Goal: Information Seeking & Learning: Learn about a topic

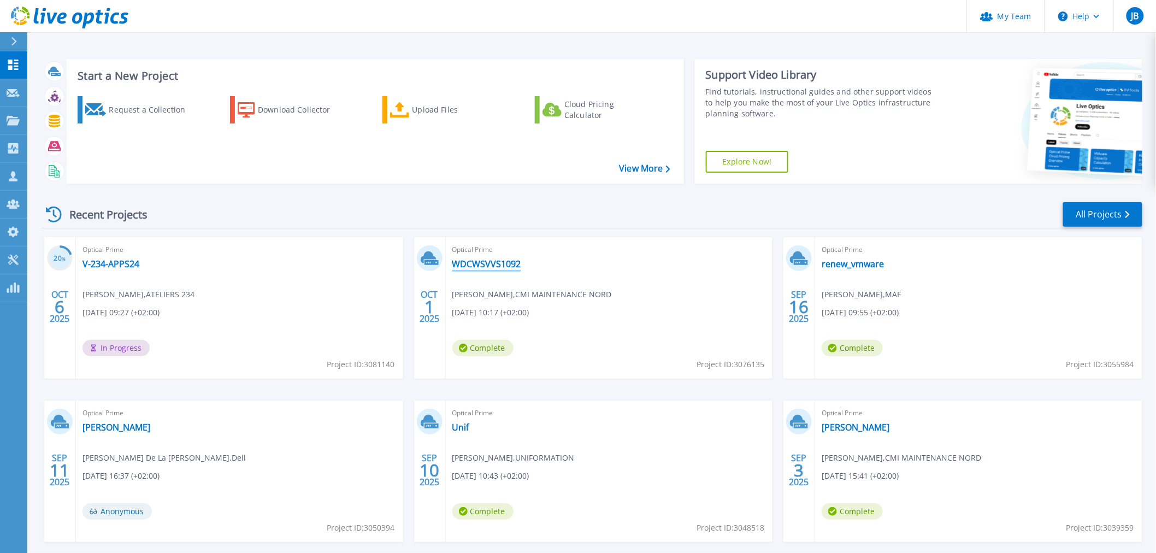
click at [479, 264] on link "WDCWSVVS1092" at bounding box center [486, 263] width 69 height 11
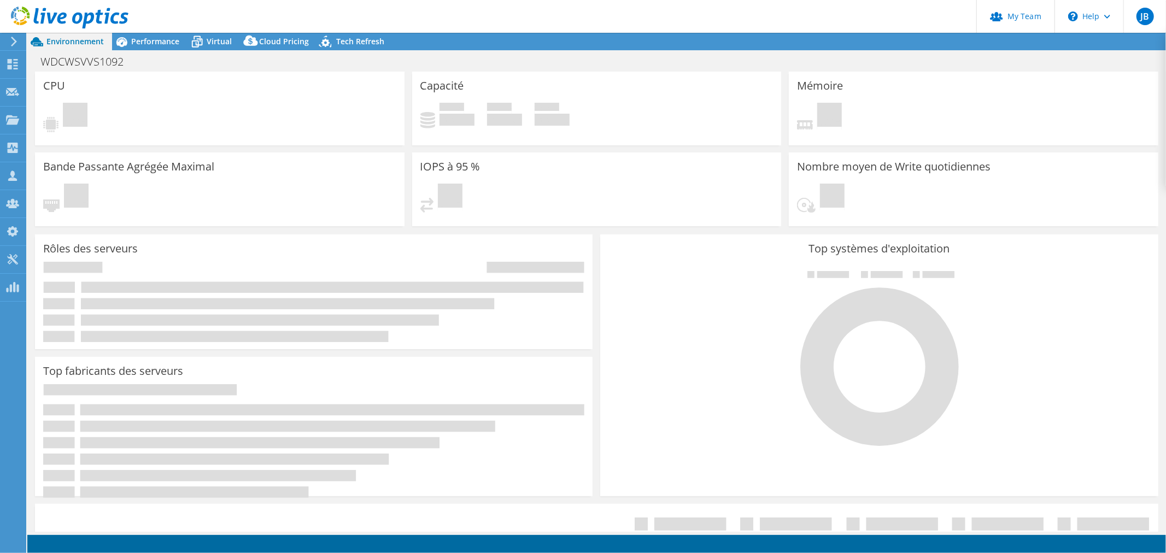
select select "USD"
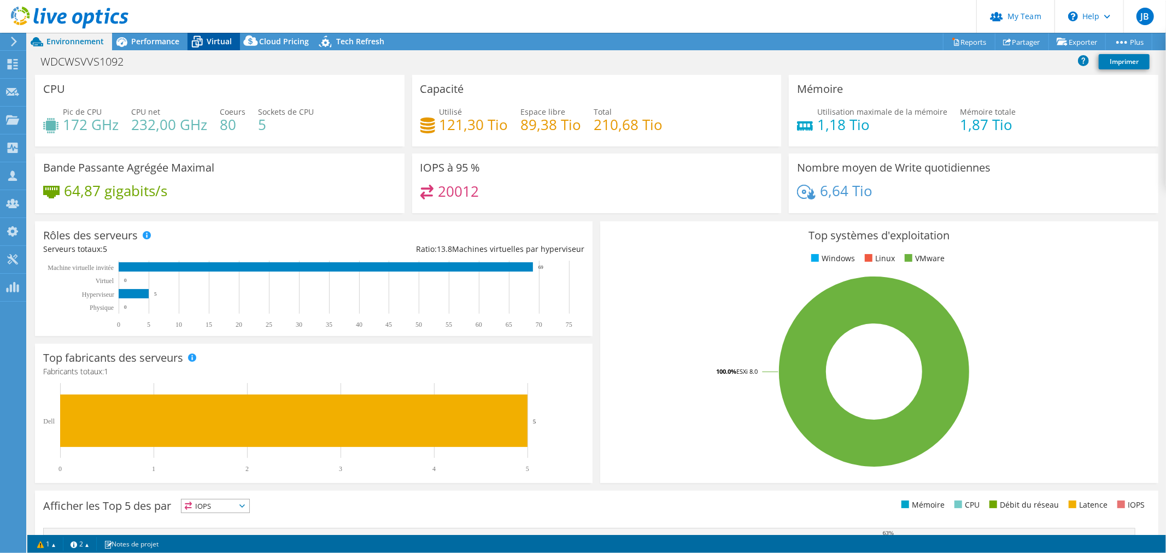
click at [228, 40] on span "Virtual" at bounding box center [219, 41] width 25 height 10
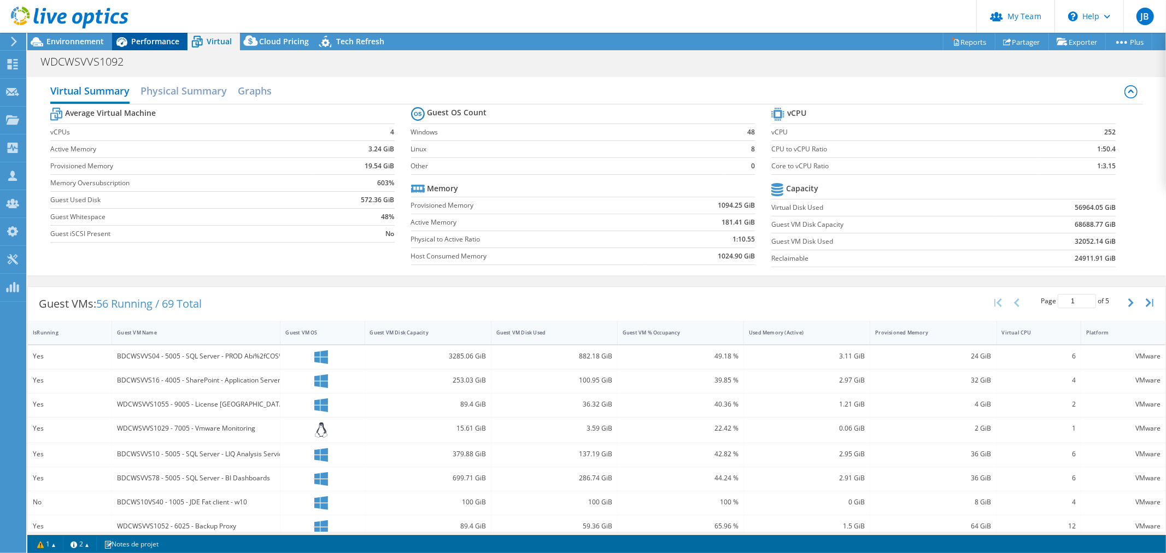
click at [152, 43] on span "Performance" at bounding box center [155, 41] width 48 height 10
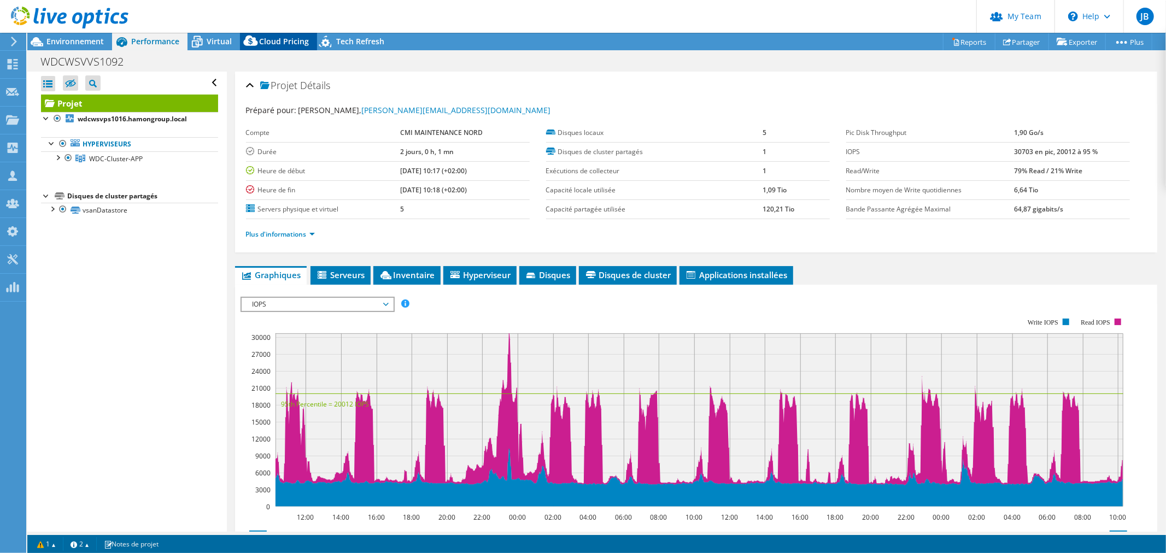
click at [259, 39] on icon at bounding box center [251, 43] width 22 height 22
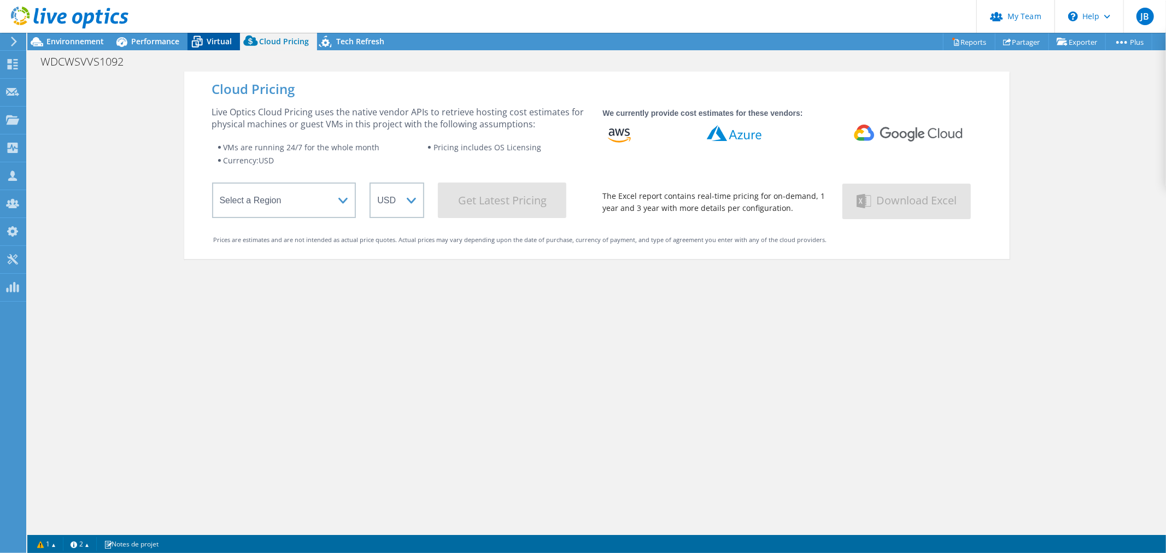
click at [189, 40] on icon at bounding box center [196, 41] width 19 height 19
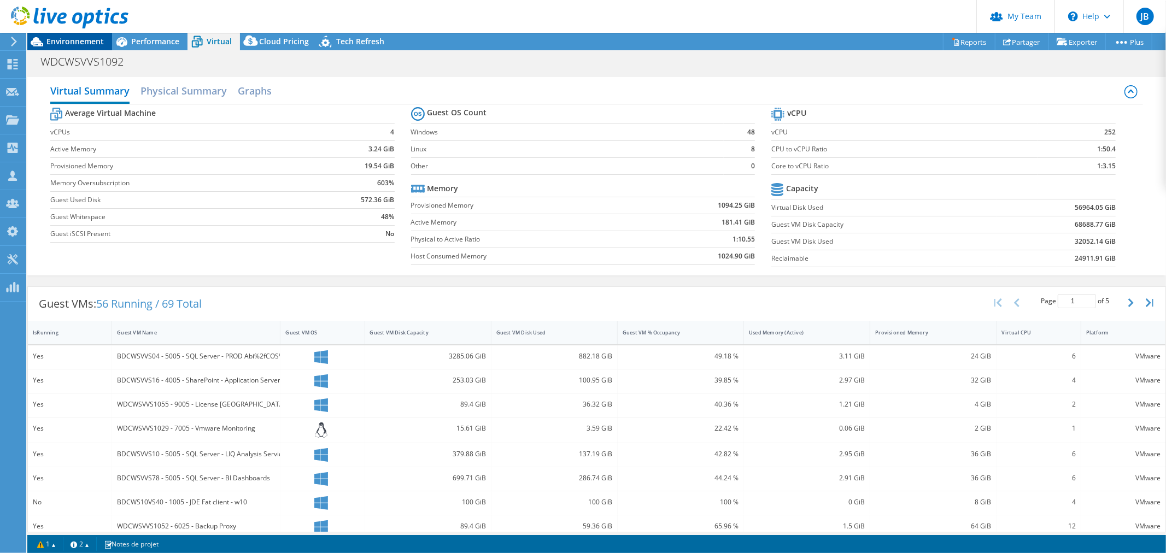
click at [72, 40] on span "Environnement" at bounding box center [74, 41] width 57 height 10
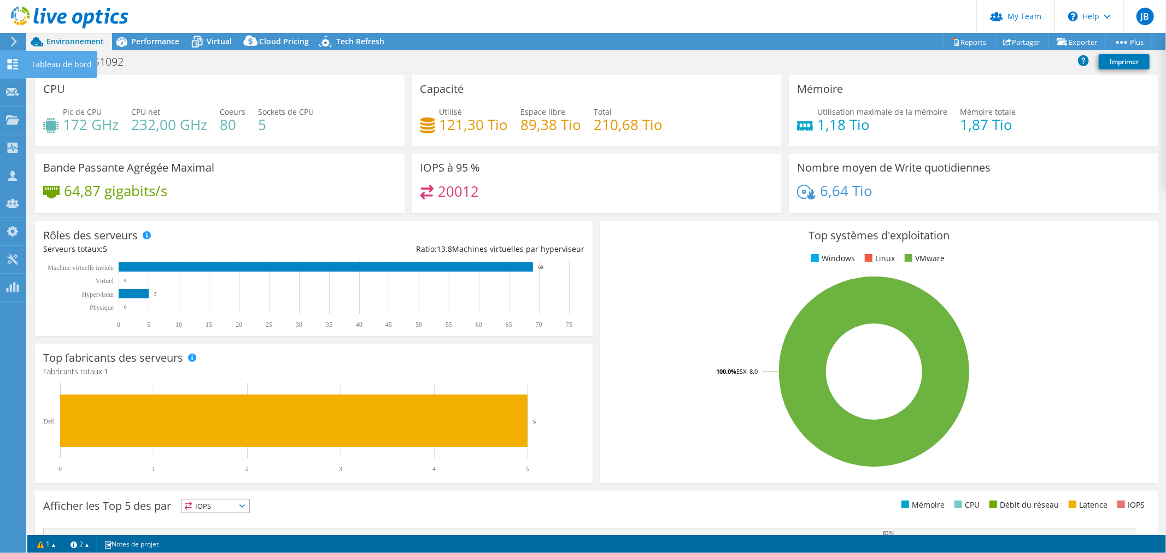
click at [9, 60] on use at bounding box center [13, 64] width 10 height 10
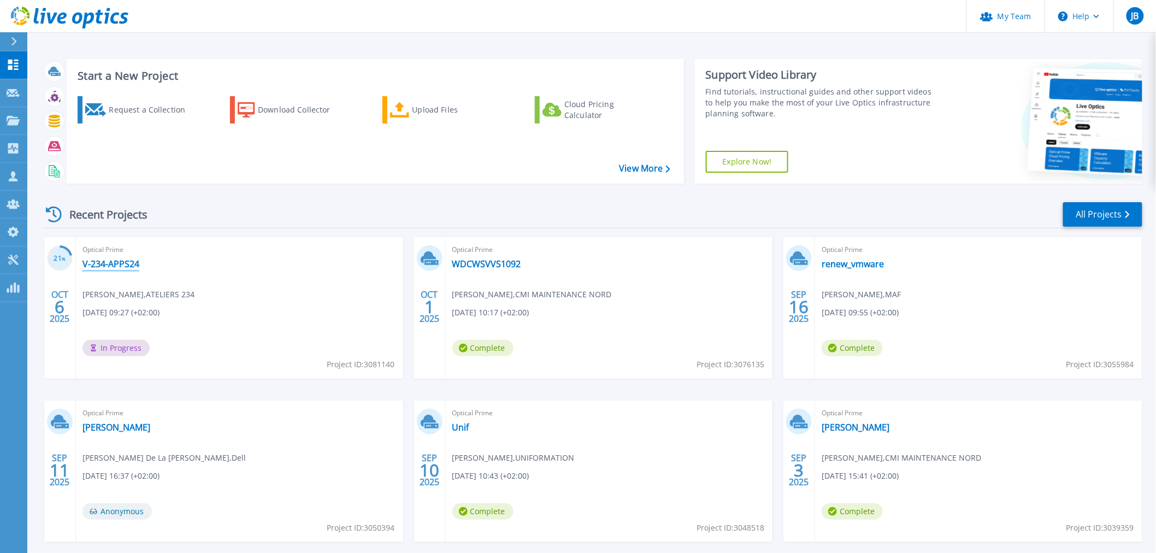
click at [106, 261] on link "V-234-APPS24" at bounding box center [111, 263] width 57 height 11
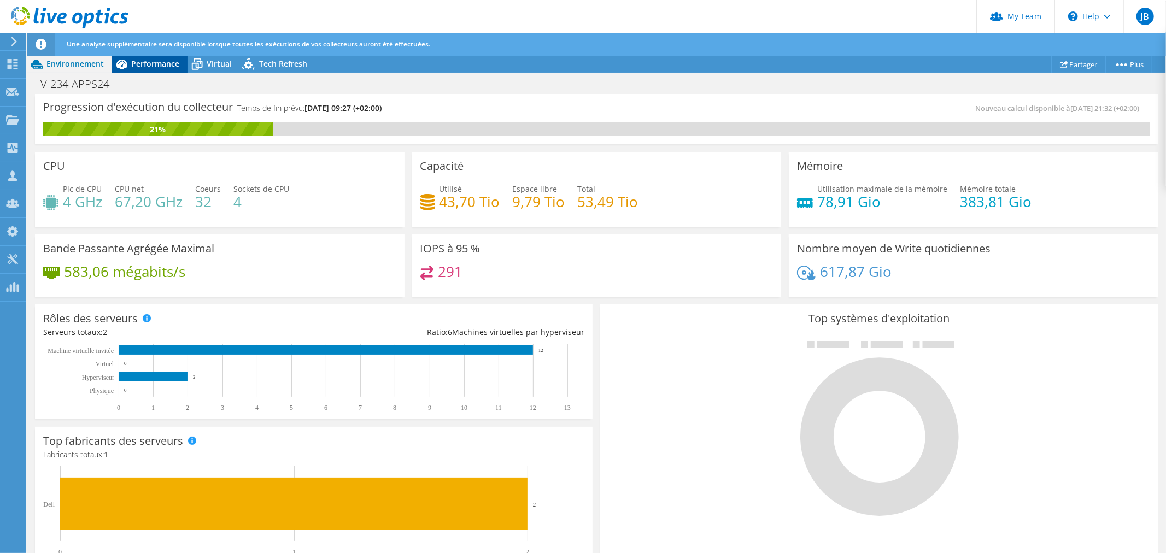
click at [145, 68] on span "Performance" at bounding box center [155, 63] width 48 height 10
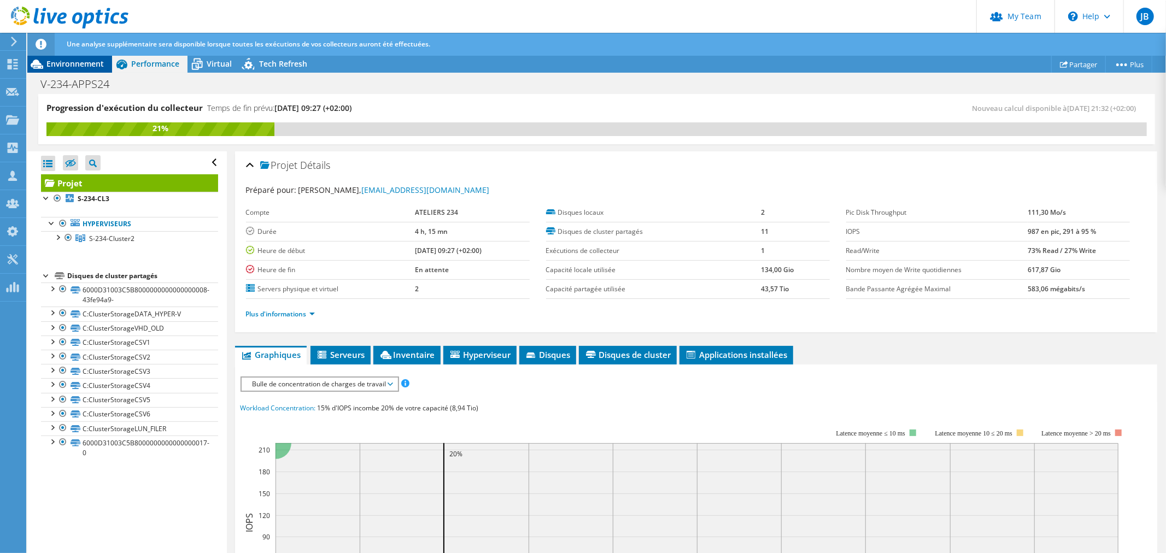
click at [84, 67] on span "Environnement" at bounding box center [74, 63] width 57 height 10
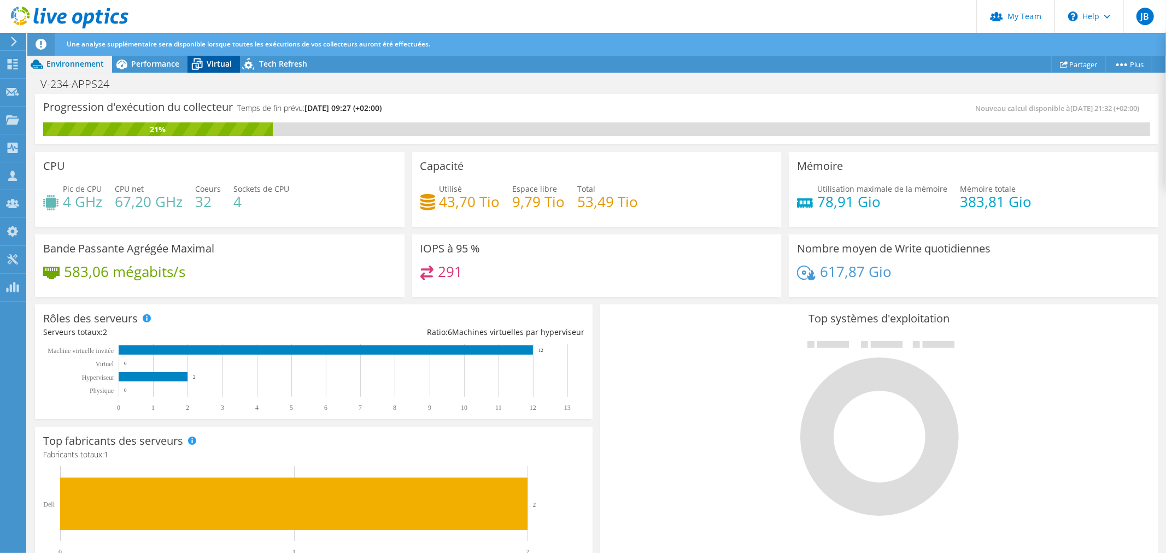
click at [219, 67] on span "Virtual" at bounding box center [219, 63] width 25 height 10
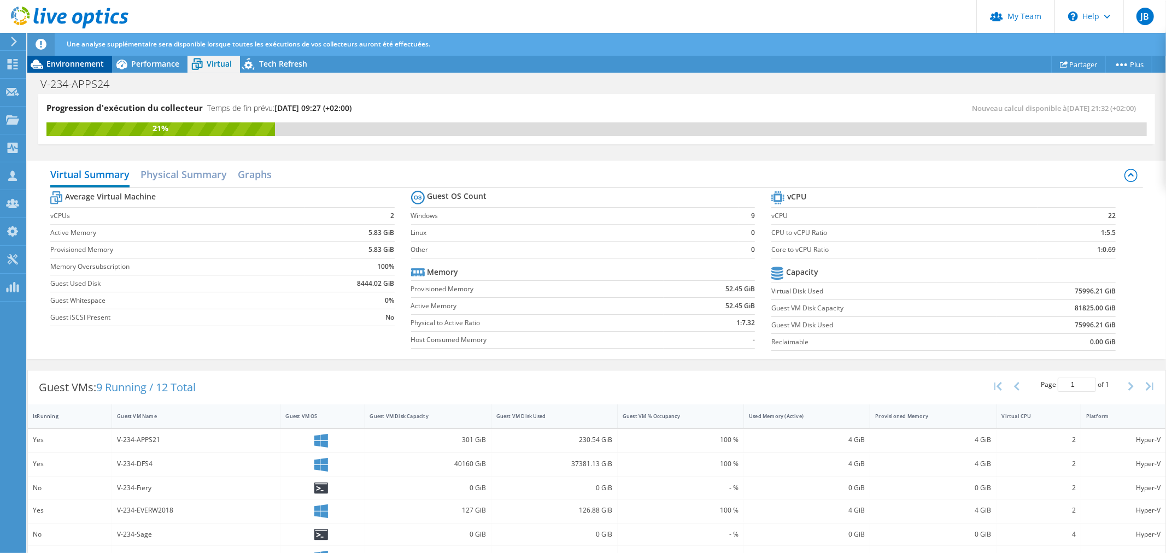
click at [86, 63] on span "Environnement" at bounding box center [74, 63] width 57 height 10
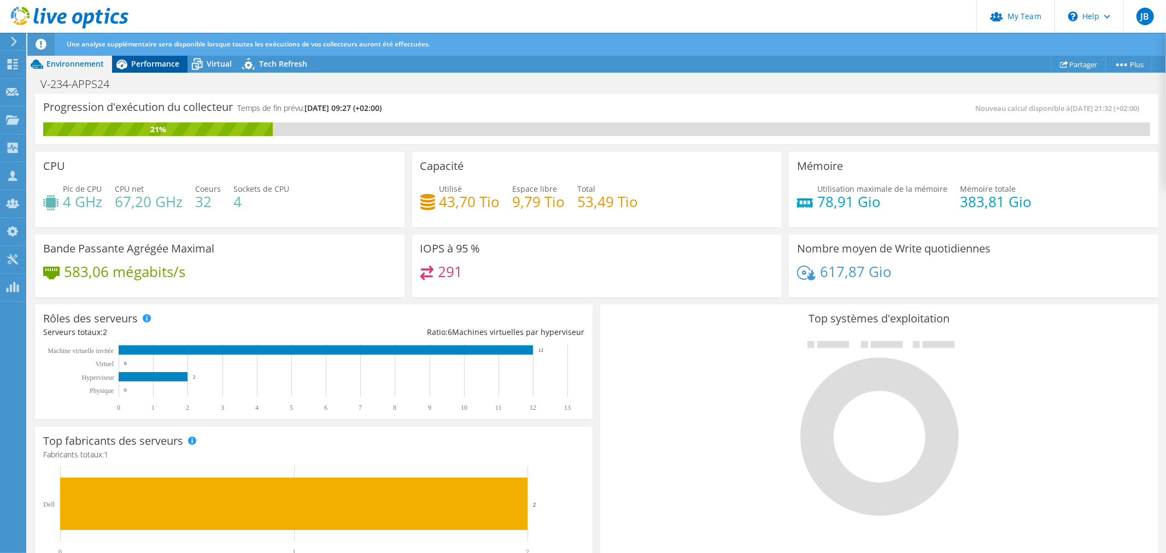
click at [149, 63] on span "Performance" at bounding box center [155, 63] width 48 height 10
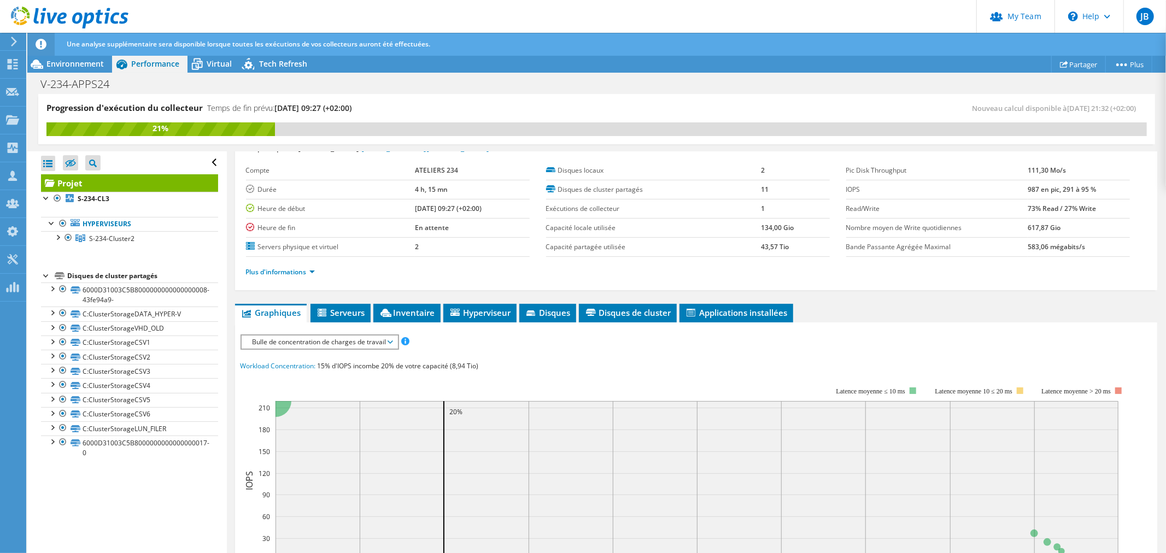
scroll to position [61, 0]
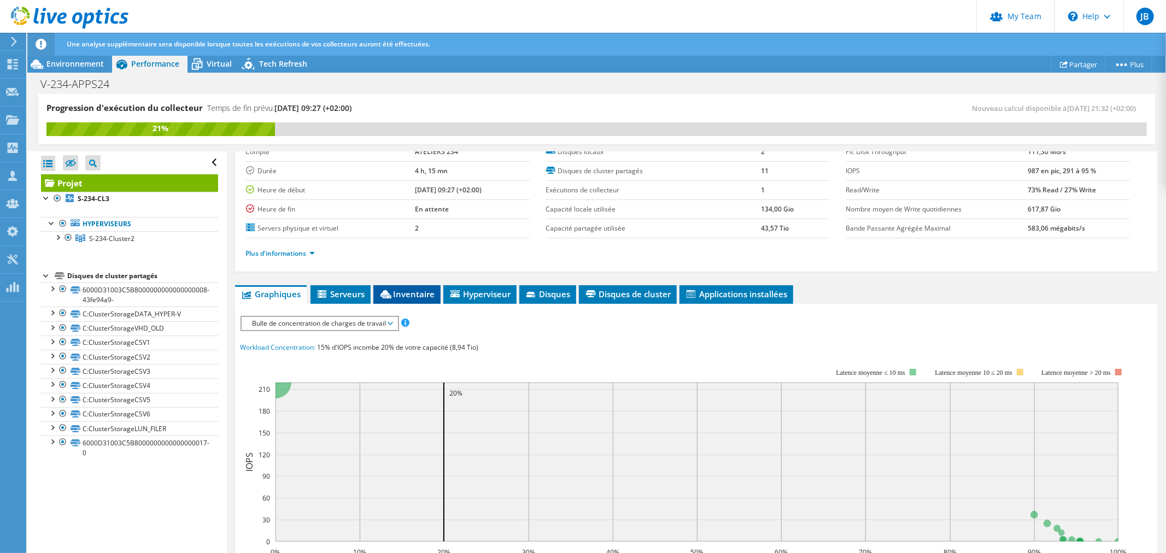
click at [416, 301] on li "Inventaire" at bounding box center [406, 294] width 67 height 19
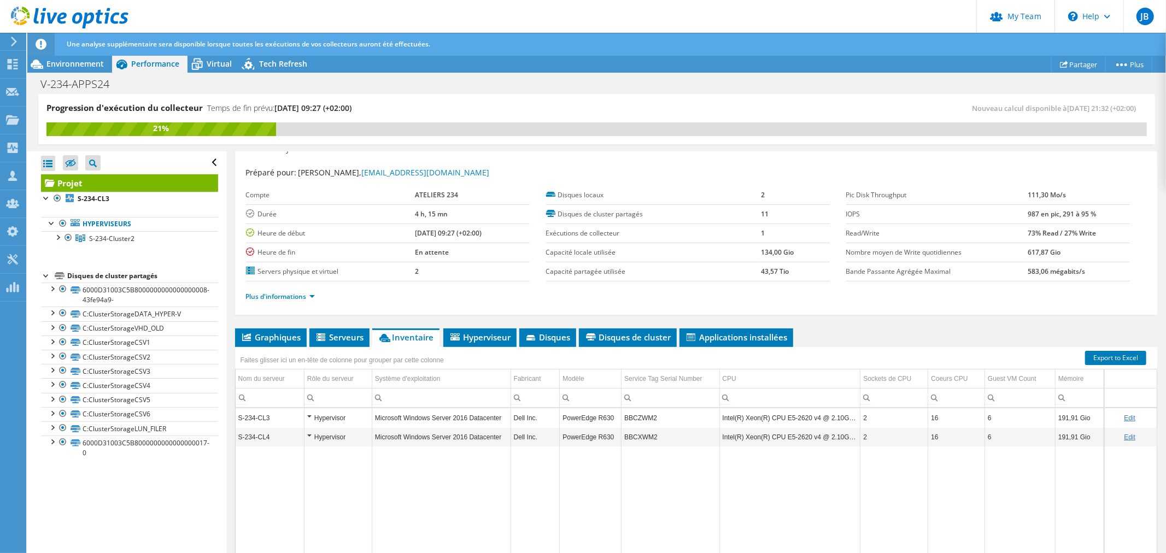
scroll to position [0, 0]
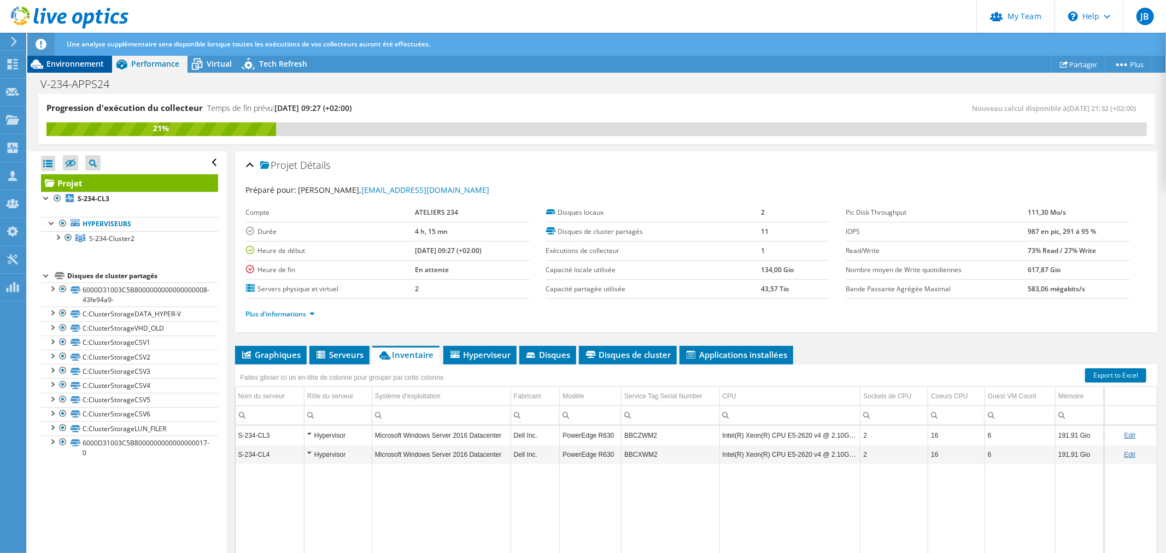
click at [71, 63] on span "Environnement" at bounding box center [74, 63] width 57 height 10
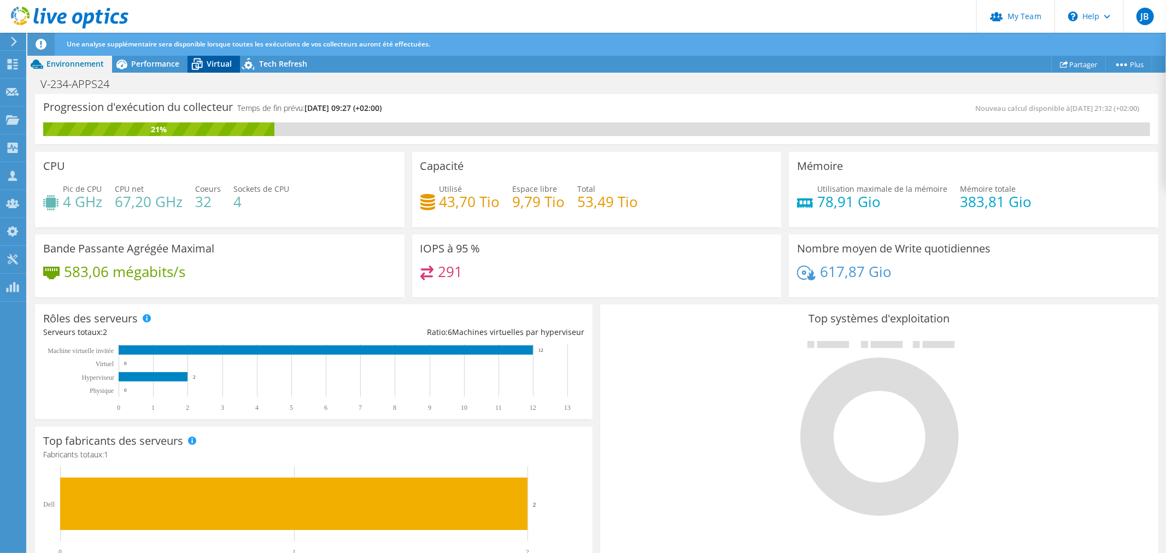
click at [203, 62] on icon at bounding box center [196, 64] width 19 height 19
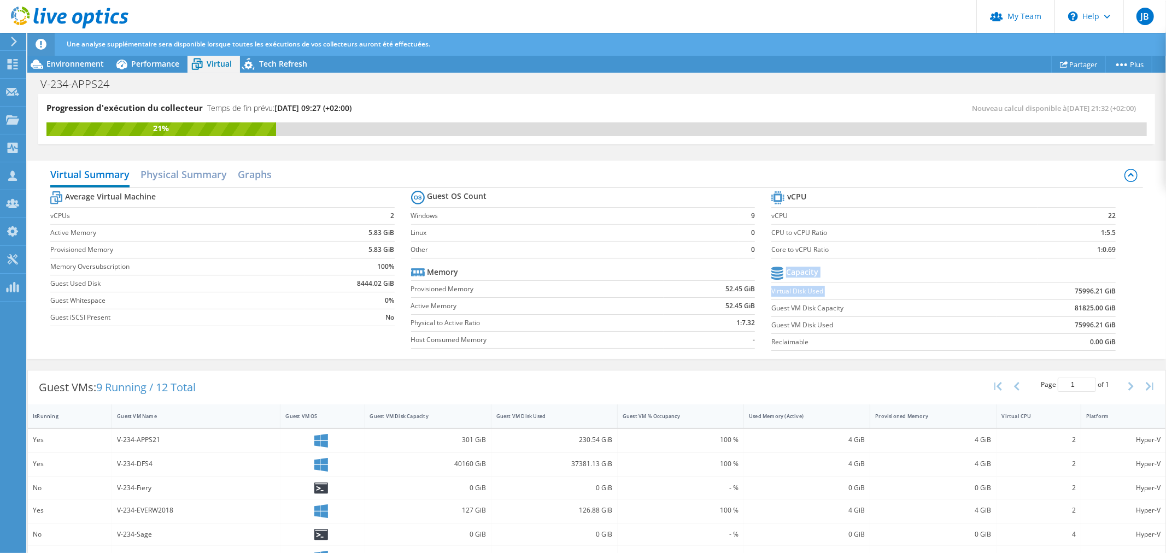
drag, startPoint x: 1055, startPoint y: 290, endPoint x: 1110, endPoint y: 290, distance: 54.6
click at [1110, 290] on section "vCPU vCPU 22 CPU to vCPU Ratio 1:5.5 Core to vCPU Ratio 1:0.69 Capacity Virtual…" at bounding box center [951, 273] width 361 height 168
click at [1113, 302] on section "vCPU vCPU 22 CPU to vCPU Ratio 1:5.5 Core to vCPU Ratio 1:0.69 Capacity Virtual…" at bounding box center [951, 273] width 361 height 168
click at [1107, 333] on section "vCPU vCPU 22 CPU to vCPU Ratio 1:5.5 Core to vCPU Ratio 1:0.69 Capacity Virtual…" at bounding box center [951, 273] width 361 height 168
click at [84, 67] on span "Environnement" at bounding box center [74, 63] width 57 height 10
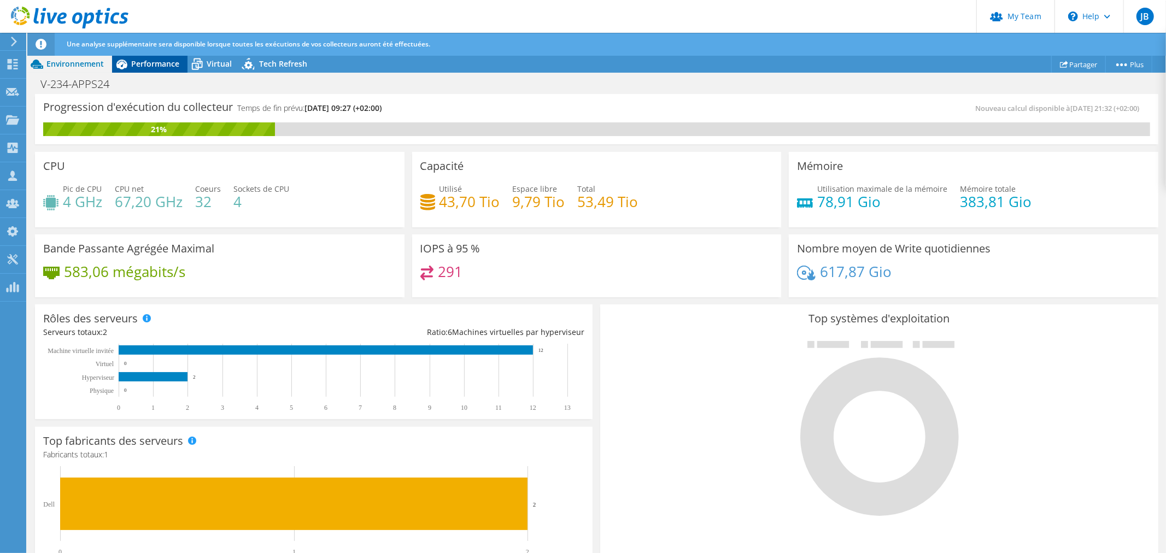
click at [154, 63] on span "Performance" at bounding box center [155, 63] width 48 height 10
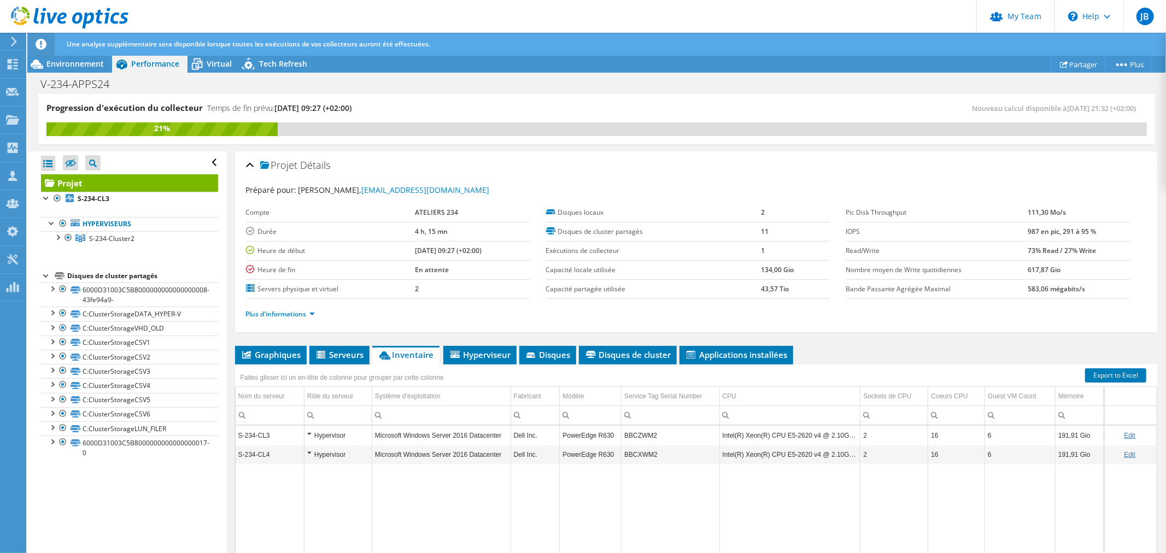
click at [91, 55] on div "Une analyse supplémentaire sera disponible lorsque toutes les exécutions de vos…" at bounding box center [616, 44] width 1105 height 23
click at [86, 64] on span "Environnement" at bounding box center [74, 63] width 57 height 10
